Goal: Check status: Check status

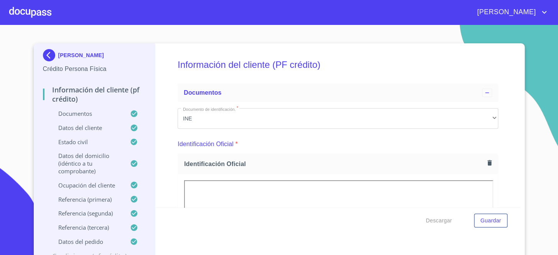
scroll to position [24, 0]
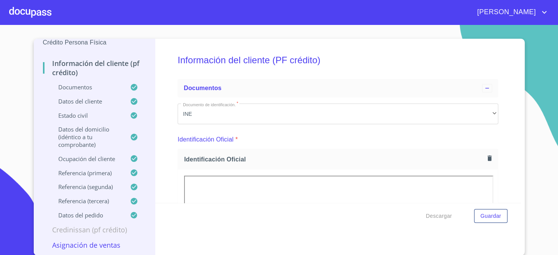
click at [38, 13] on div at bounding box center [30, 12] width 42 height 25
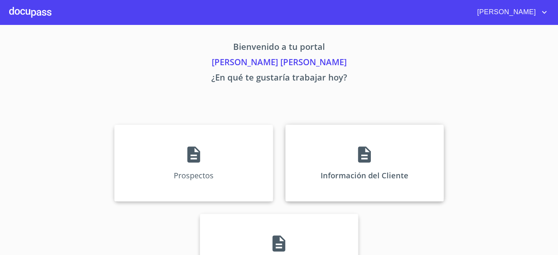
click at [337, 158] on div "Información del Cliente" at bounding box center [364, 163] width 158 height 77
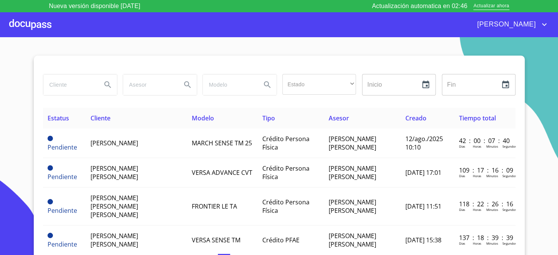
click at [95, 81] on div at bounding box center [80, 84] width 74 height 21
click at [119, 57] on div at bounding box center [279, 65] width 473 height 18
click at [77, 86] on input "search" at bounding box center [69, 84] width 52 height 21
click at [84, 64] on div at bounding box center [279, 65] width 473 height 18
click at [73, 89] on input "search" at bounding box center [69, 84] width 52 height 21
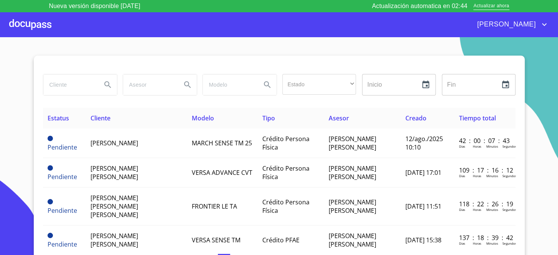
click at [79, 68] on div at bounding box center [279, 65] width 473 height 18
click at [73, 92] on div at bounding box center [80, 84] width 74 height 21
click at [83, 53] on section "Estado ​ ​ Inicio ​ Fin ​ Estatus Cliente Modelo Tipo Asesor Creado Tiempo tota…" at bounding box center [279, 152] width 558 height 230
drag, startPoint x: 73, startPoint y: 79, endPoint x: 79, endPoint y: 58, distance: 21.9
click at [73, 76] on input "search" at bounding box center [69, 84] width 52 height 21
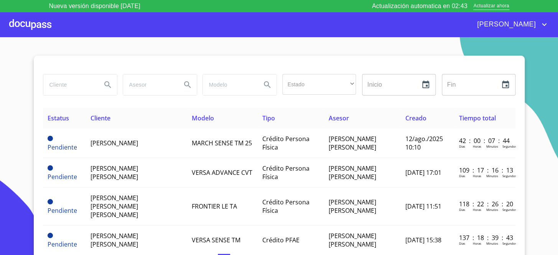
click at [80, 53] on section "Estado ​ ​ Inicio ​ Fin ​ Estatus Cliente Modelo Tipo Asesor Creado Tiempo tota…" at bounding box center [279, 152] width 558 height 230
click at [78, 69] on div at bounding box center [279, 65] width 473 height 18
click at [67, 94] on input "search" at bounding box center [69, 84] width 52 height 21
click at [82, 58] on div at bounding box center [279, 65] width 473 height 18
click at [72, 81] on input "search" at bounding box center [69, 84] width 52 height 21
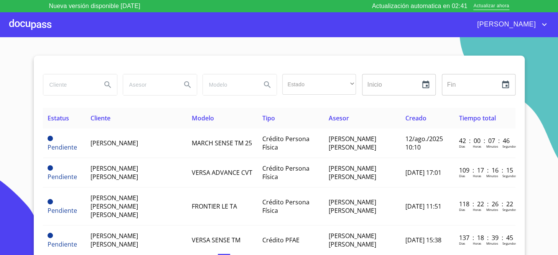
click at [78, 69] on div at bounding box center [279, 65] width 473 height 18
click at [73, 82] on input "search" at bounding box center [69, 84] width 52 height 21
click at [81, 63] on div at bounding box center [279, 65] width 473 height 18
click at [73, 79] on input "search" at bounding box center [69, 84] width 52 height 21
click at [85, 58] on div at bounding box center [279, 65] width 473 height 18
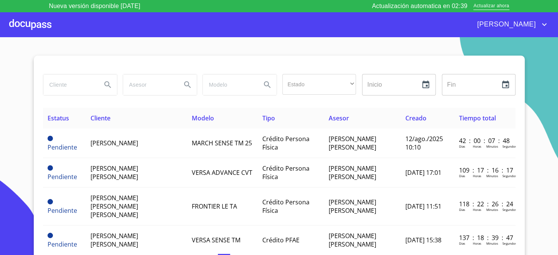
click at [77, 85] on input "search" at bounding box center [69, 84] width 52 height 21
click at [85, 65] on div at bounding box center [279, 65] width 473 height 18
click at [73, 88] on input "search" at bounding box center [69, 84] width 52 height 21
click at [82, 59] on div at bounding box center [279, 65] width 473 height 18
click at [69, 84] on input "search" at bounding box center [69, 84] width 52 height 21
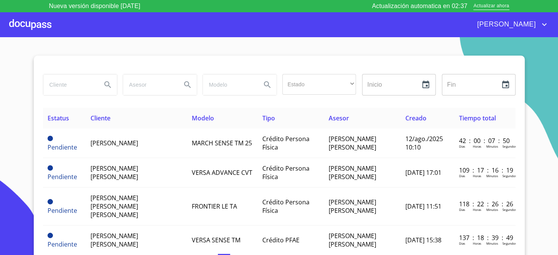
click at [84, 58] on div at bounding box center [279, 65] width 473 height 18
click at [74, 81] on input "search" at bounding box center [69, 84] width 52 height 21
click at [88, 60] on div at bounding box center [279, 65] width 473 height 18
click at [82, 82] on input "search" at bounding box center [69, 84] width 52 height 21
click at [101, 59] on div at bounding box center [279, 65] width 473 height 18
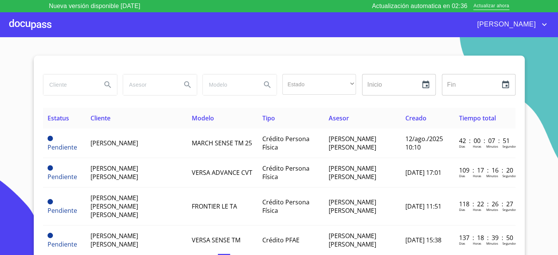
click at [85, 84] on input "search" at bounding box center [69, 84] width 52 height 21
click at [92, 69] on div at bounding box center [279, 65] width 473 height 18
click at [84, 85] on input "search" at bounding box center [69, 84] width 52 height 21
drag, startPoint x: 89, startPoint y: 68, endPoint x: 84, endPoint y: 81, distance: 13.9
click at [88, 71] on div "Estado ​ ​ Inicio ​ Fin ​ Estatus Cliente Modelo Tipo Asesor Creado Tiempo tota…" at bounding box center [279, 163] width 491 height 214
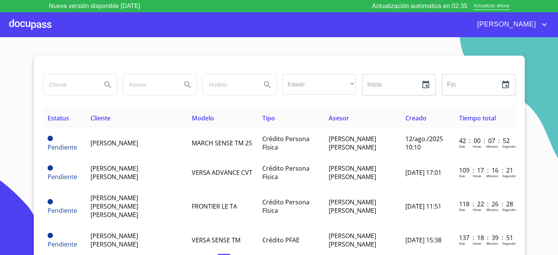
click at [81, 85] on input "search" at bounding box center [69, 84] width 52 height 21
click at [89, 67] on div at bounding box center [279, 65] width 473 height 18
drag, startPoint x: 77, startPoint y: 86, endPoint x: 80, endPoint y: 74, distance: 12.8
click at [77, 85] on input "search" at bounding box center [69, 84] width 52 height 21
click at [84, 64] on div at bounding box center [279, 65] width 473 height 18
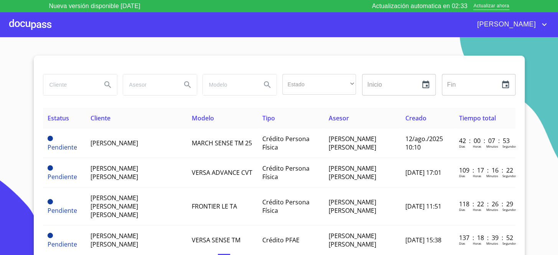
click at [74, 84] on input "search" at bounding box center [69, 84] width 52 height 21
click at [88, 59] on div at bounding box center [279, 65] width 473 height 18
click at [80, 81] on input "search" at bounding box center [69, 84] width 52 height 21
drag, startPoint x: 93, startPoint y: 63, endPoint x: 79, endPoint y: 79, distance: 21.5
click at [92, 64] on div at bounding box center [279, 65] width 473 height 18
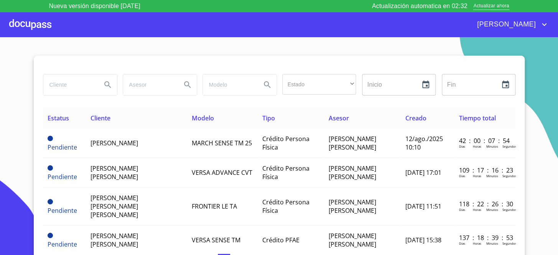
click at [72, 87] on input "search" at bounding box center [69, 84] width 52 height 21
click at [82, 70] on div at bounding box center [279, 65] width 473 height 18
click at [74, 90] on input "search" at bounding box center [69, 84] width 52 height 21
click at [84, 73] on div at bounding box center [80, 85] width 80 height 28
drag, startPoint x: 82, startPoint y: 82, endPoint x: 85, endPoint y: 64, distance: 18.7
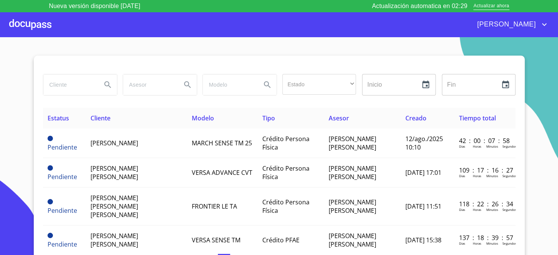
click at [85, 64] on div at bounding box center [279, 65] width 473 height 18
click at [296, 87] on div "​" at bounding box center [319, 84] width 74 height 21
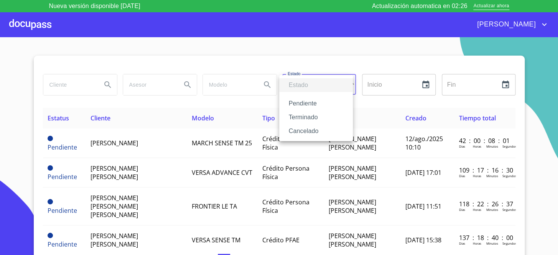
click at [289, 112] on li "Terminado" at bounding box center [316, 118] width 74 height 14
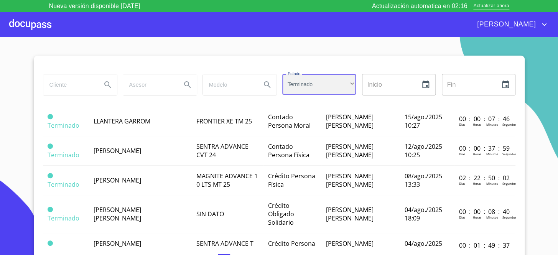
scroll to position [279, 0]
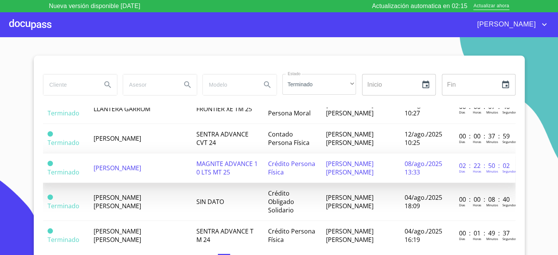
click at [141, 164] on span "[PERSON_NAME]" at bounding box center [117, 168] width 48 height 8
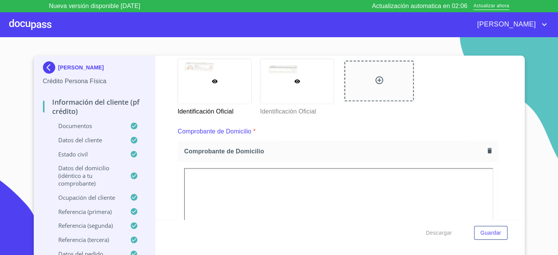
click at [308, 90] on div at bounding box center [297, 81] width 73 height 45
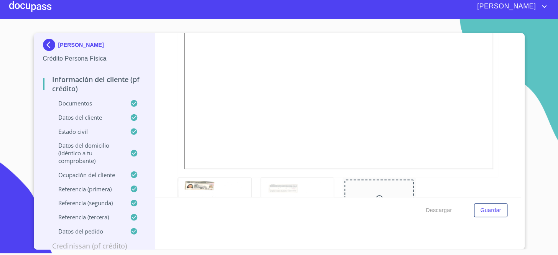
scroll to position [266, 0]
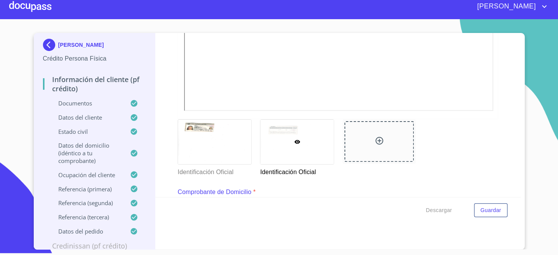
drag, startPoint x: 511, startPoint y: 155, endPoint x: 486, endPoint y: 173, distance: 31.1
click at [486, 173] on div "Identificación Oficial Identificación Oficial" at bounding box center [338, 148] width 330 height 67
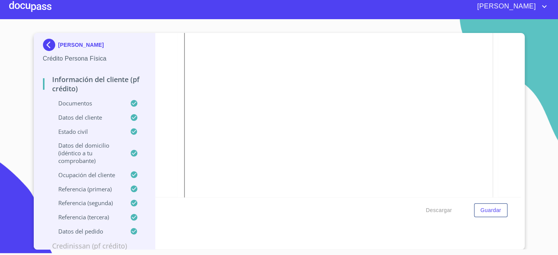
scroll to position [0, 0]
